Goal: Transaction & Acquisition: Purchase product/service

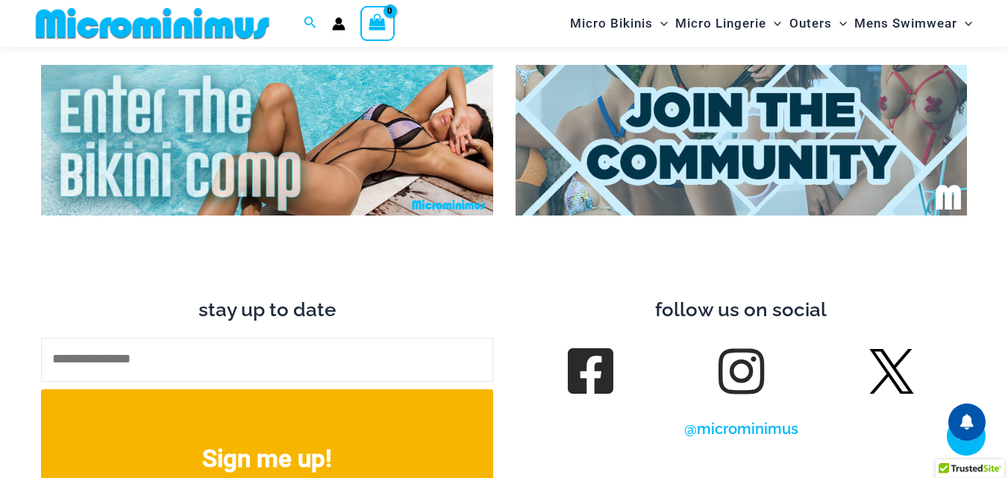
scroll to position [5431, 0]
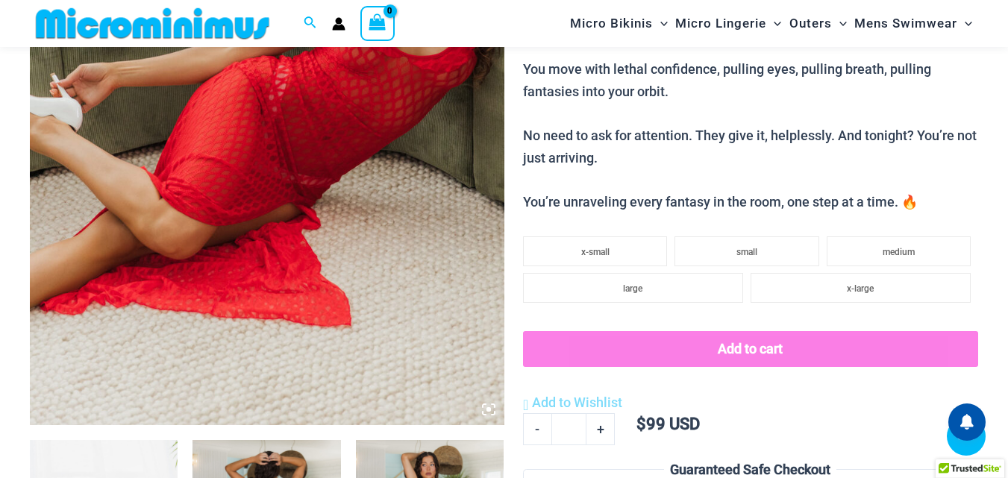
scroll to position [509, 0]
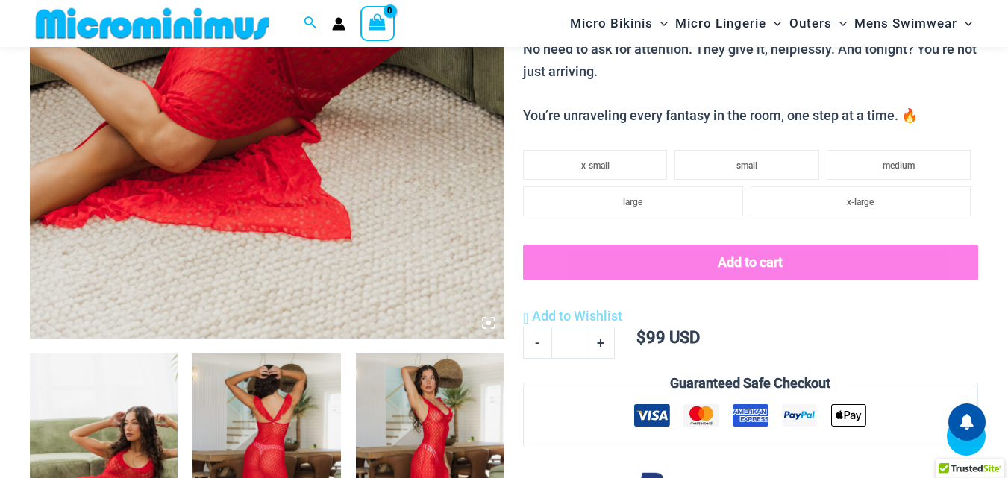
drag, startPoint x: 0, startPoint y: 0, endPoint x: 401, endPoint y: 144, distance: 426.3
